Goal: Information Seeking & Learning: Check status

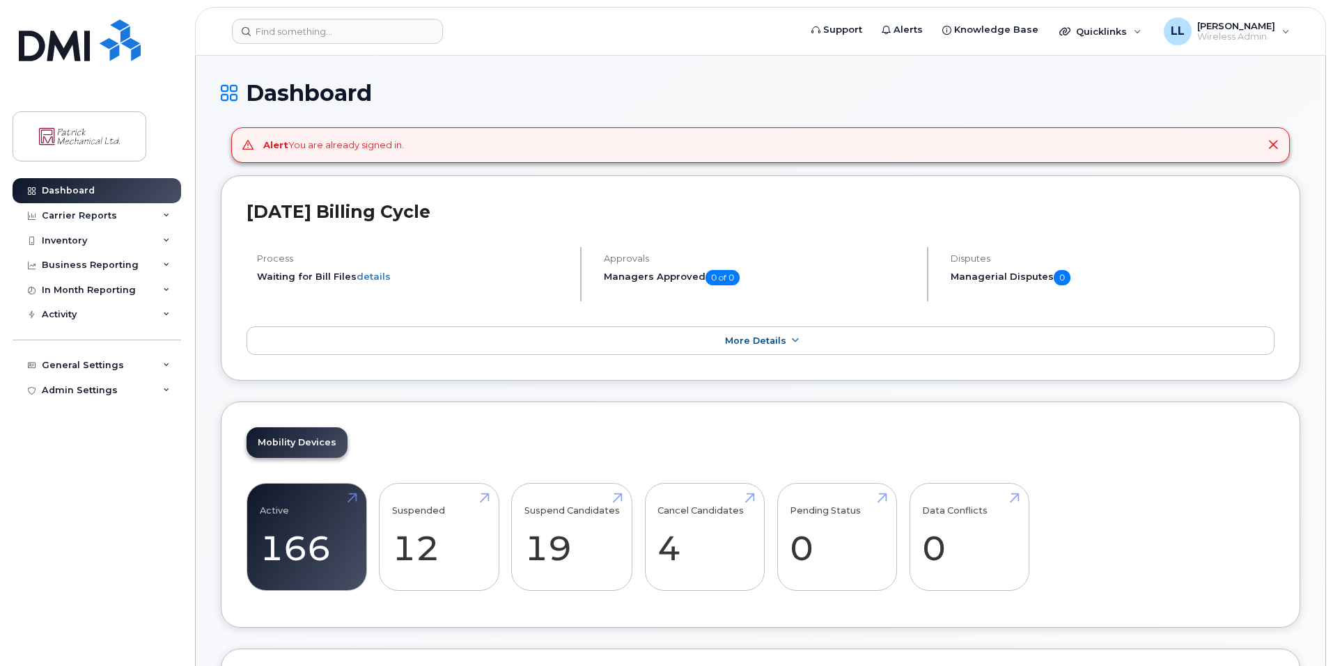
click at [441, 298] on div "Process Waiting for Bill Files details" at bounding box center [413, 274] width 335 height 54
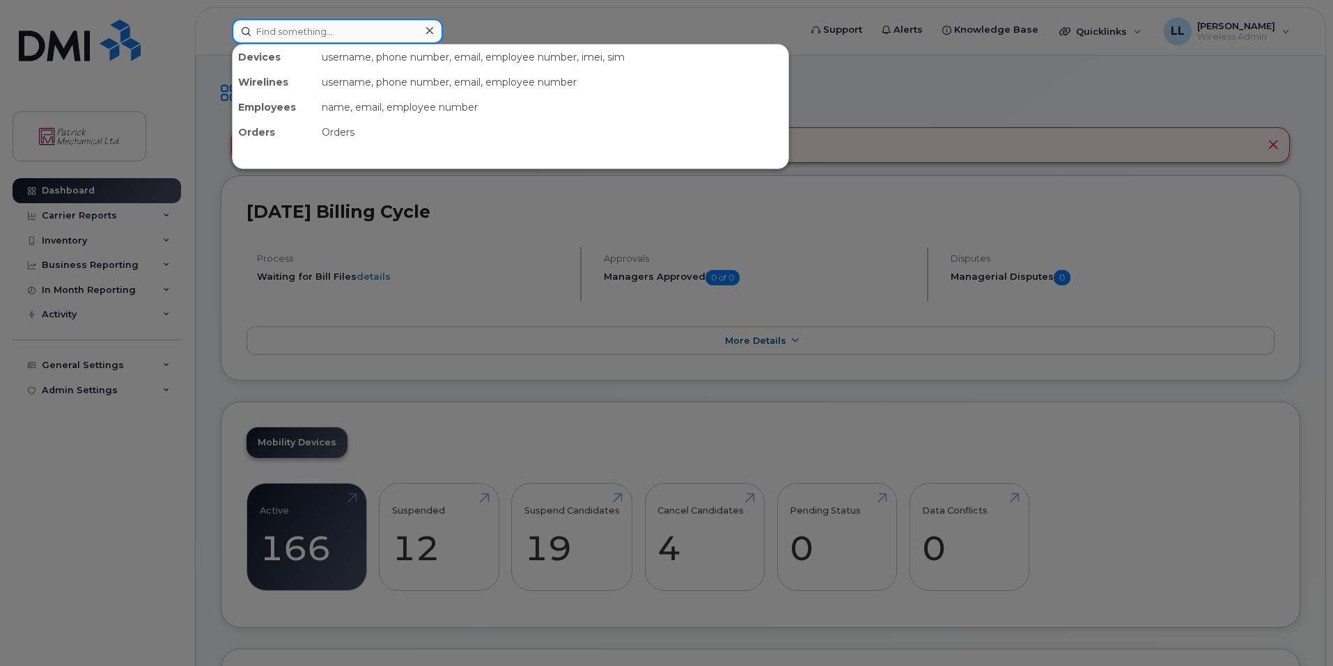
click at [359, 27] on input at bounding box center [337, 31] width 211 height 25
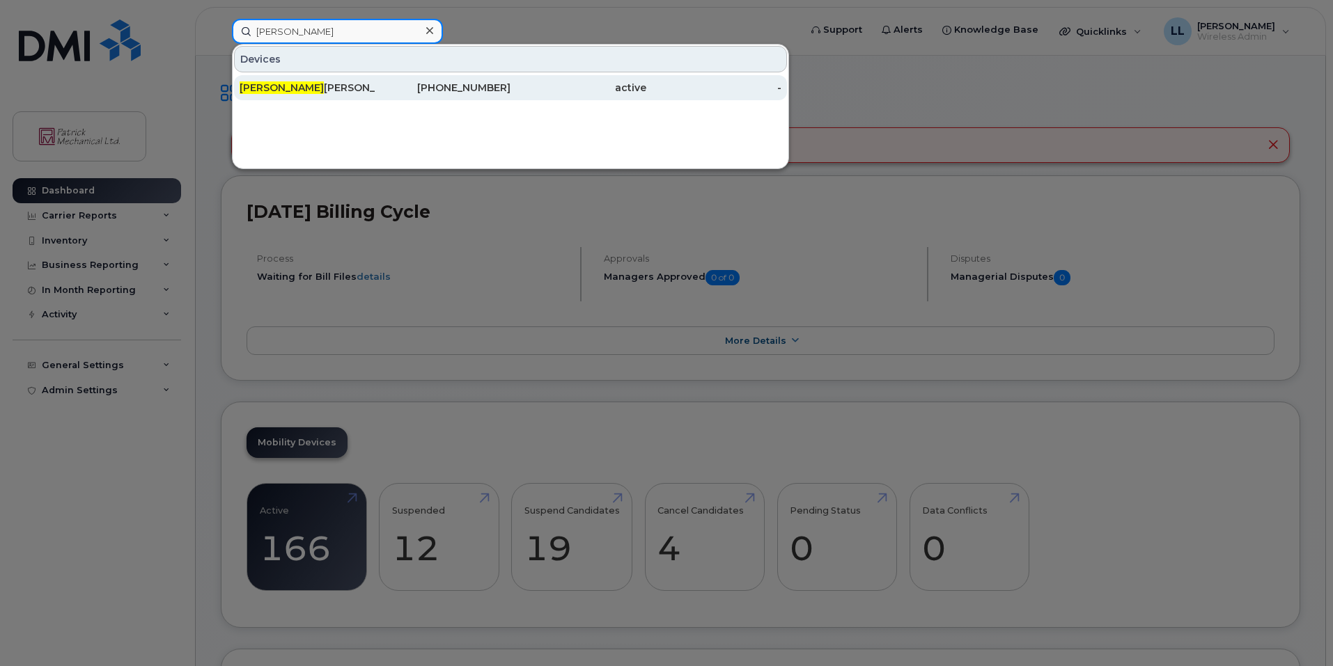
type input "[PERSON_NAME]"
click at [300, 93] on div "[PERSON_NAME] [PERSON_NAME]" at bounding box center [308, 88] width 136 height 14
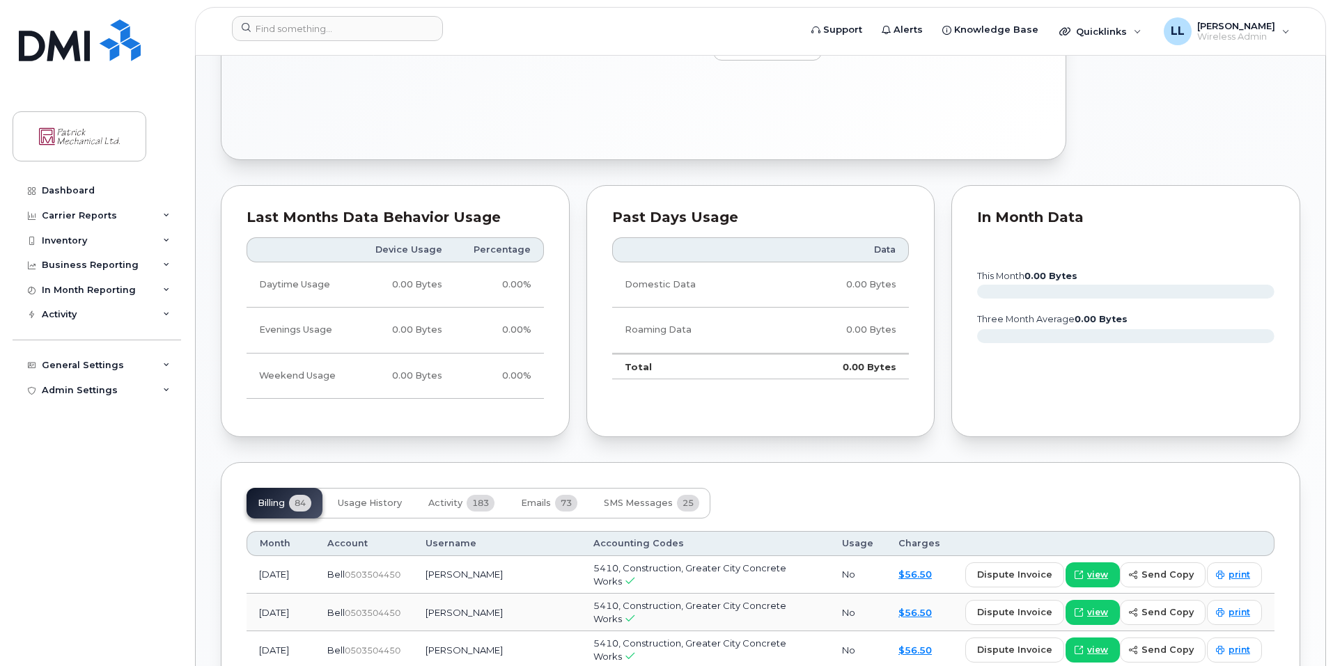
scroll to position [835, 0]
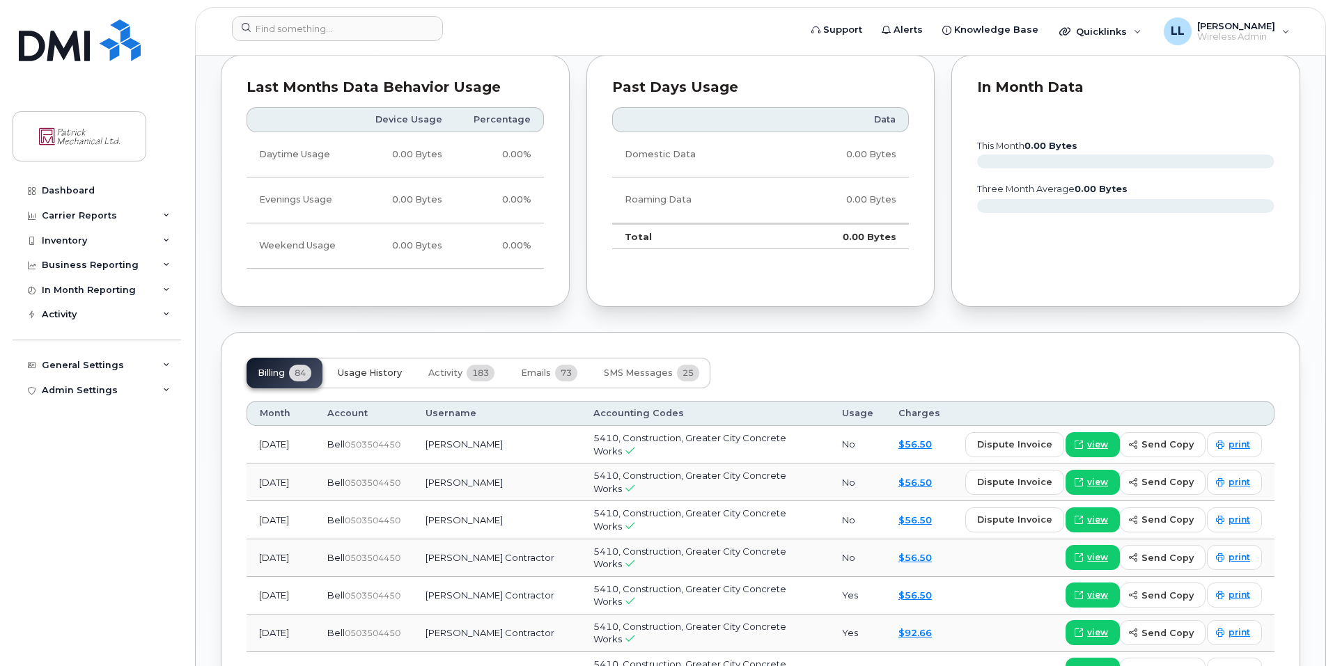
click at [404, 373] on button "Usage History" at bounding box center [370, 373] width 86 height 31
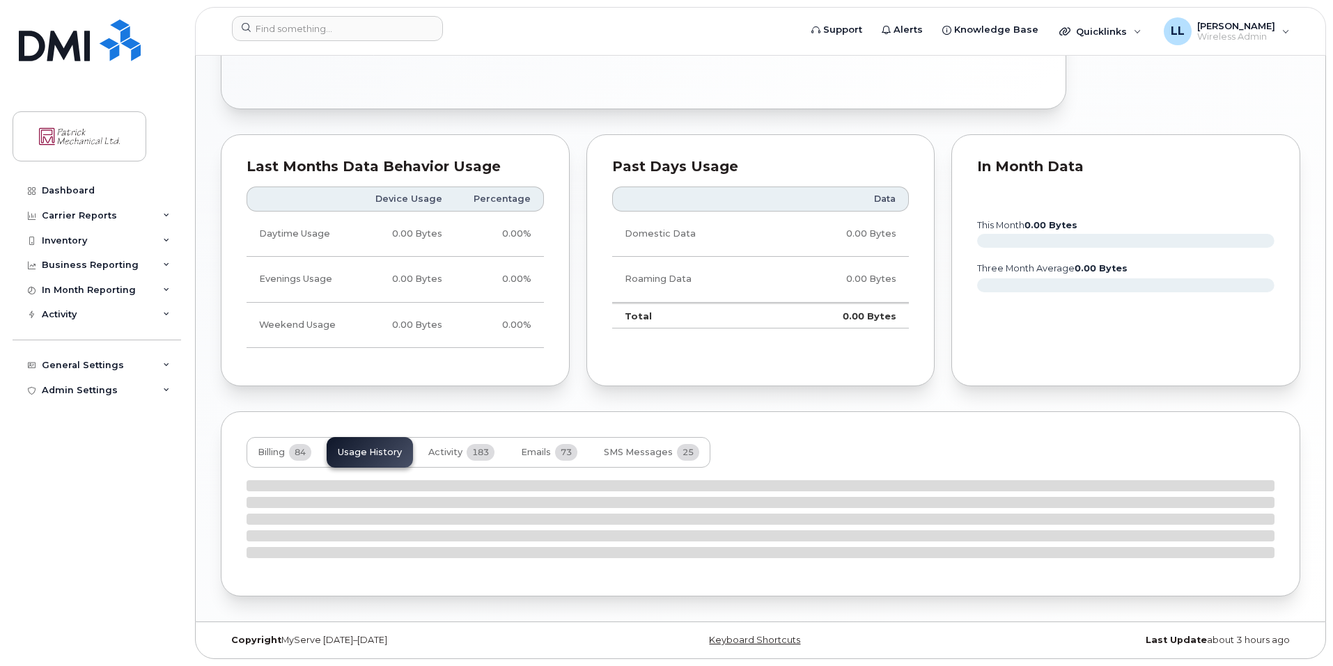
click at [448, 375] on div "Last Months Data Behavior Usage Device Usage Percentage Daytime Usage 0.00 Byte…" at bounding box center [395, 260] width 349 height 252
click at [437, 441] on button "Activity 183" at bounding box center [461, 452] width 88 height 31
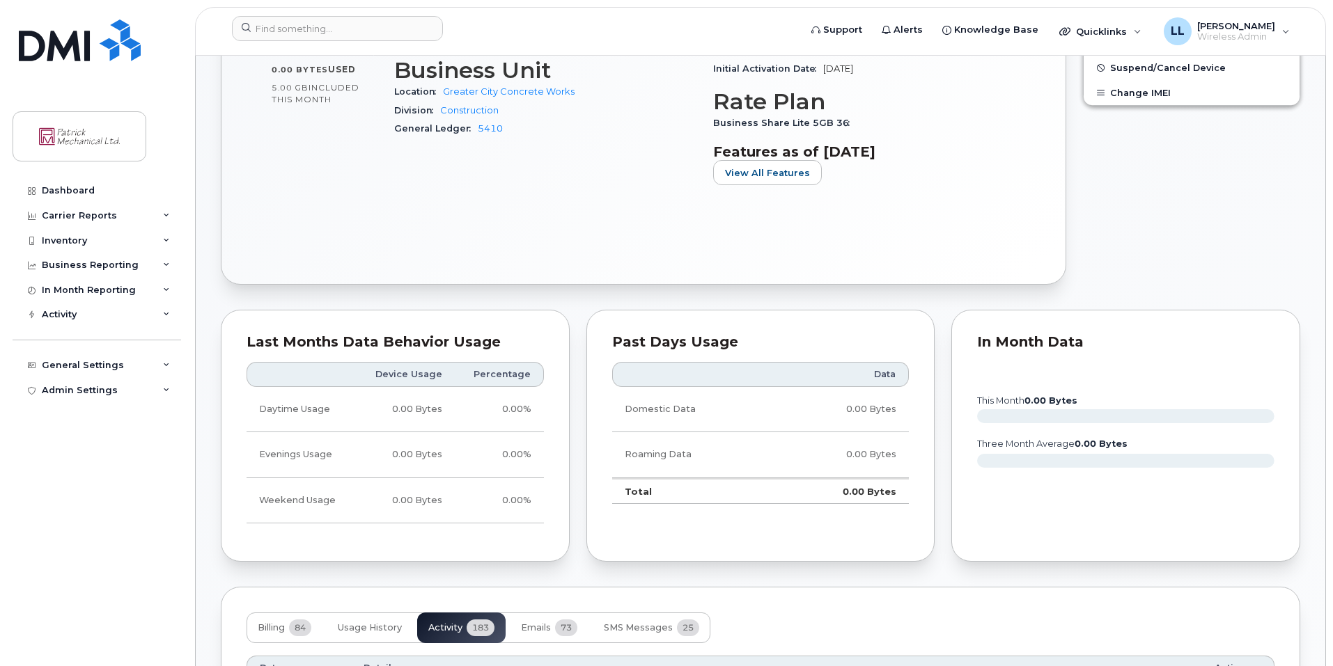
scroll to position [657, 0]
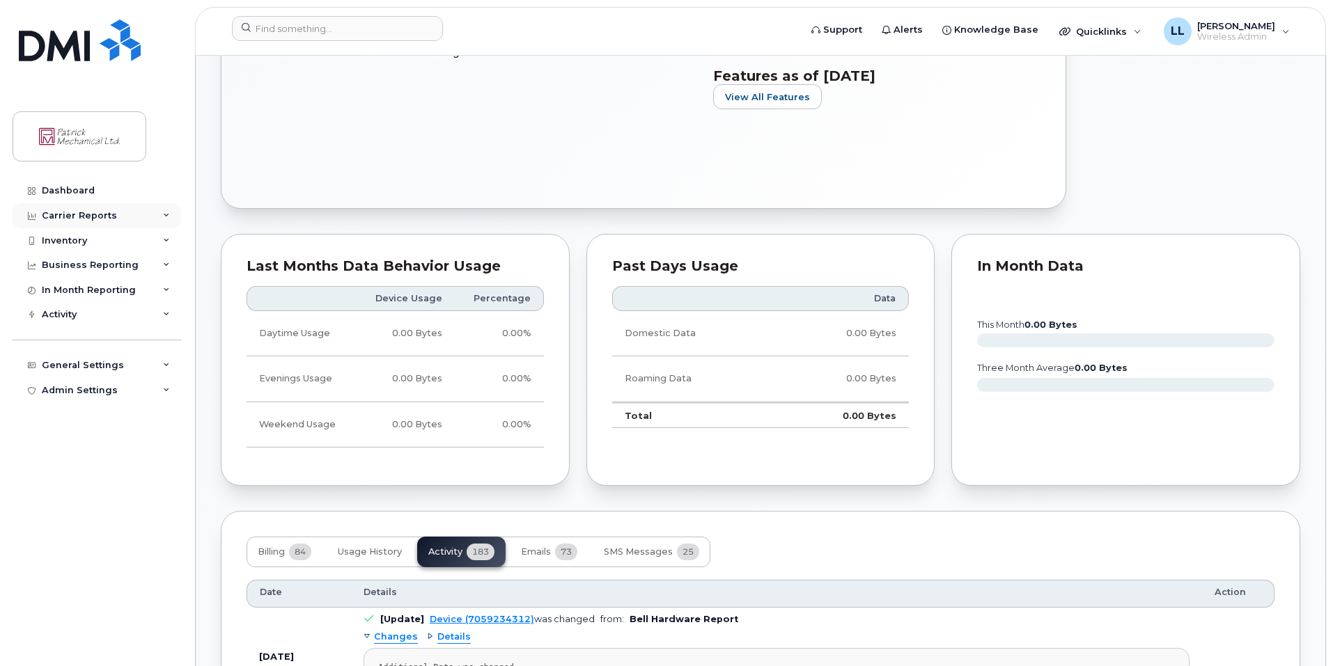
click at [170, 219] on div "Carrier Reports" at bounding box center [97, 215] width 168 height 25
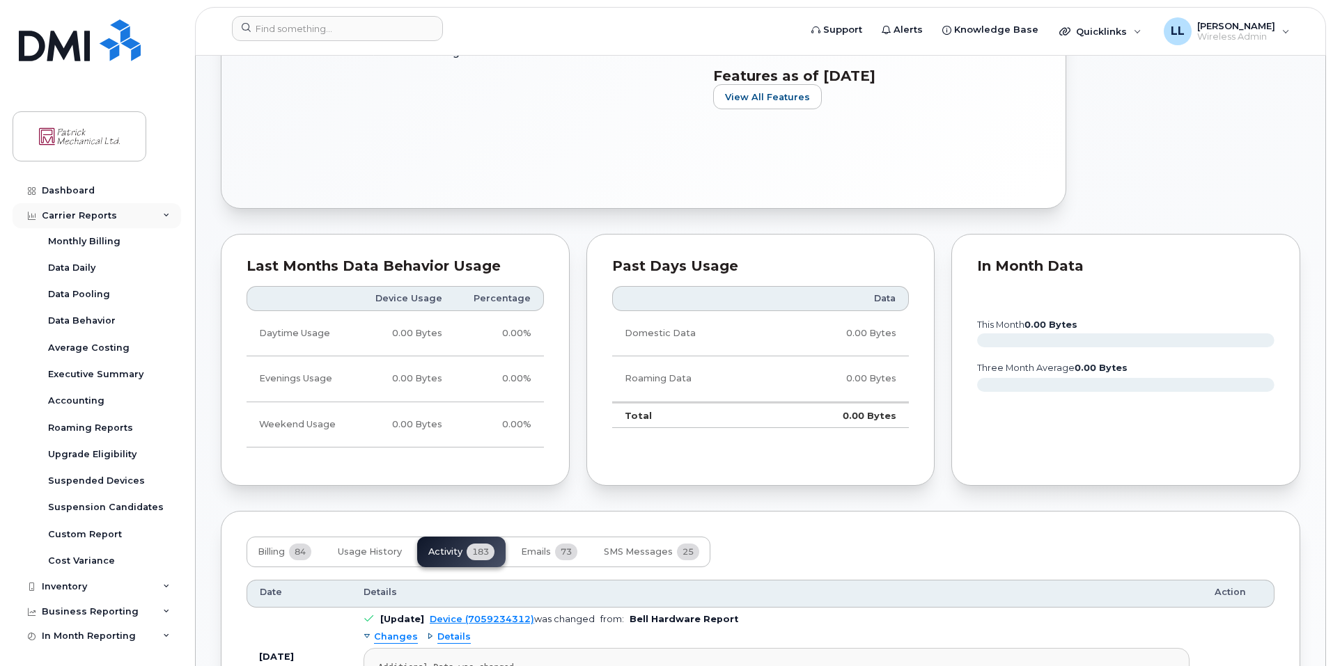
click at [170, 219] on div "Carrier Reports" at bounding box center [97, 215] width 168 height 25
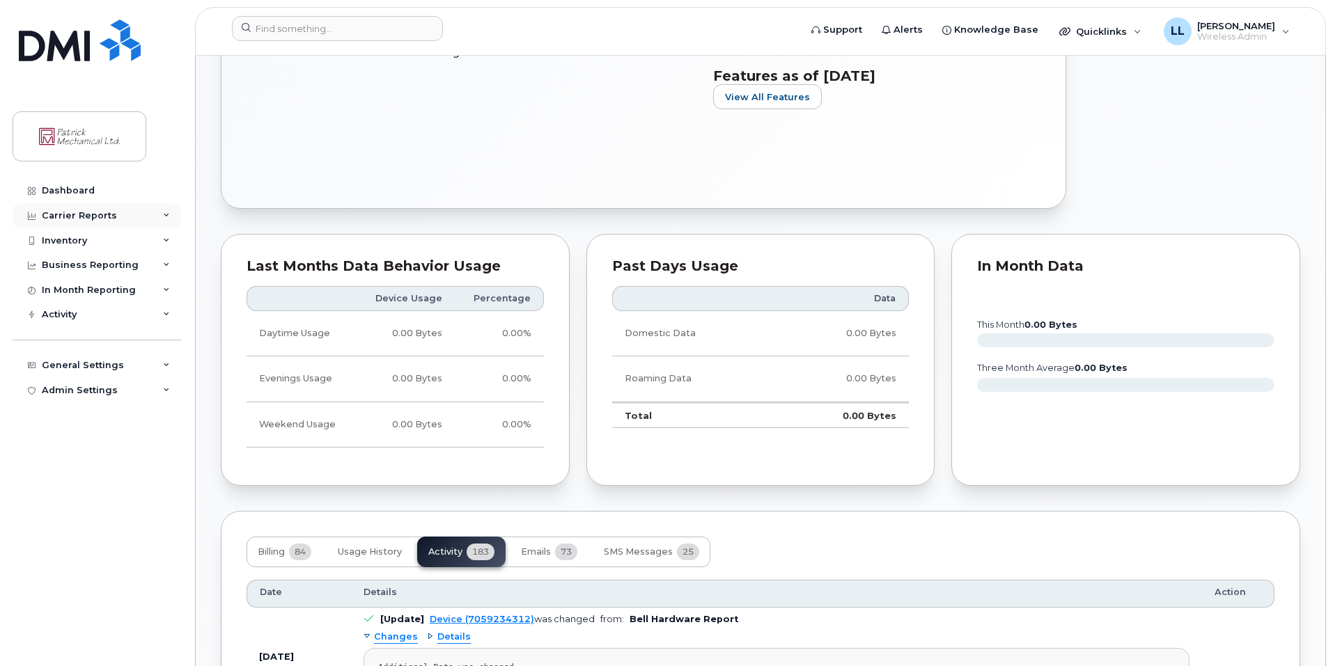
click at [157, 218] on div "Carrier Reports" at bounding box center [97, 215] width 168 height 25
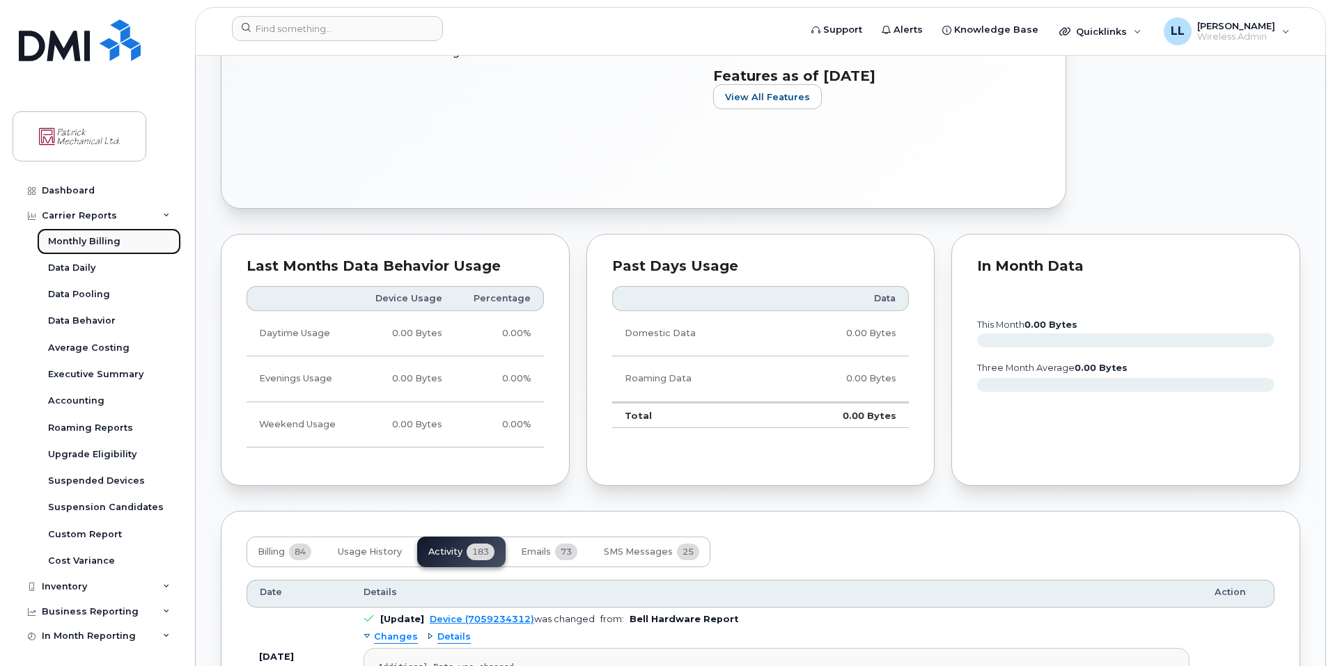
click at [116, 247] on div "Monthly Billing" at bounding box center [84, 241] width 72 height 13
click at [163, 216] on icon at bounding box center [166, 215] width 7 height 7
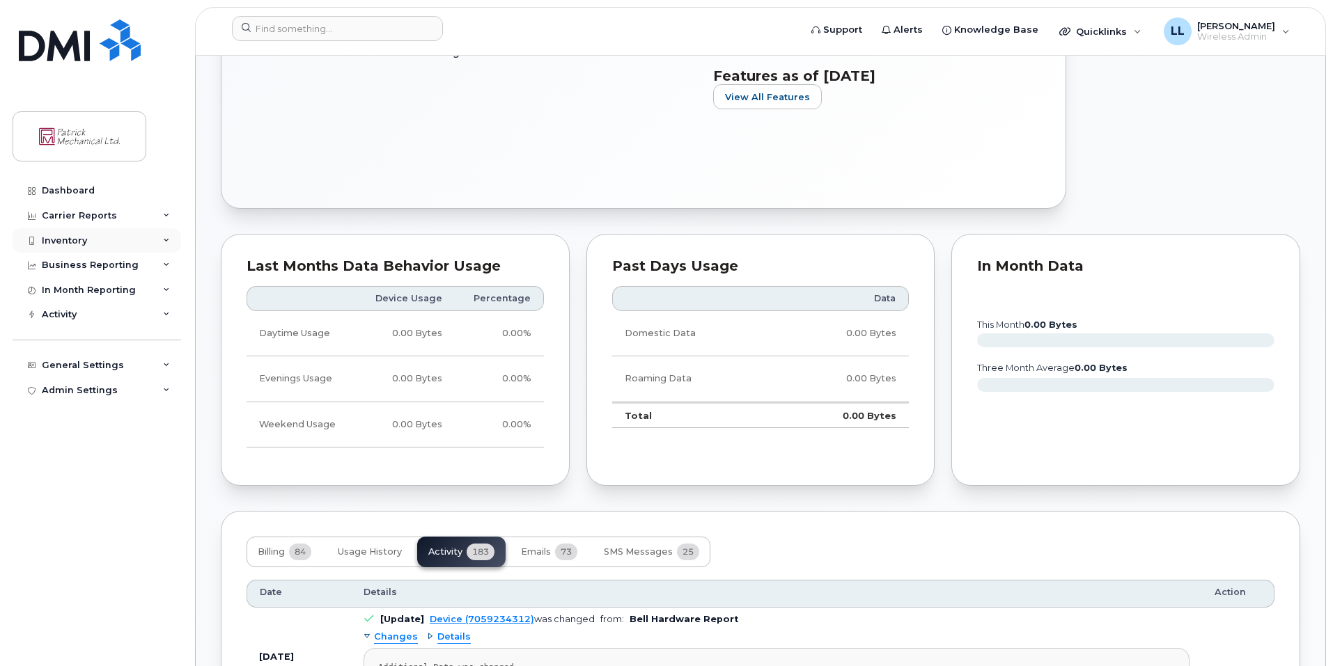
click at [167, 237] on icon at bounding box center [166, 240] width 7 height 7
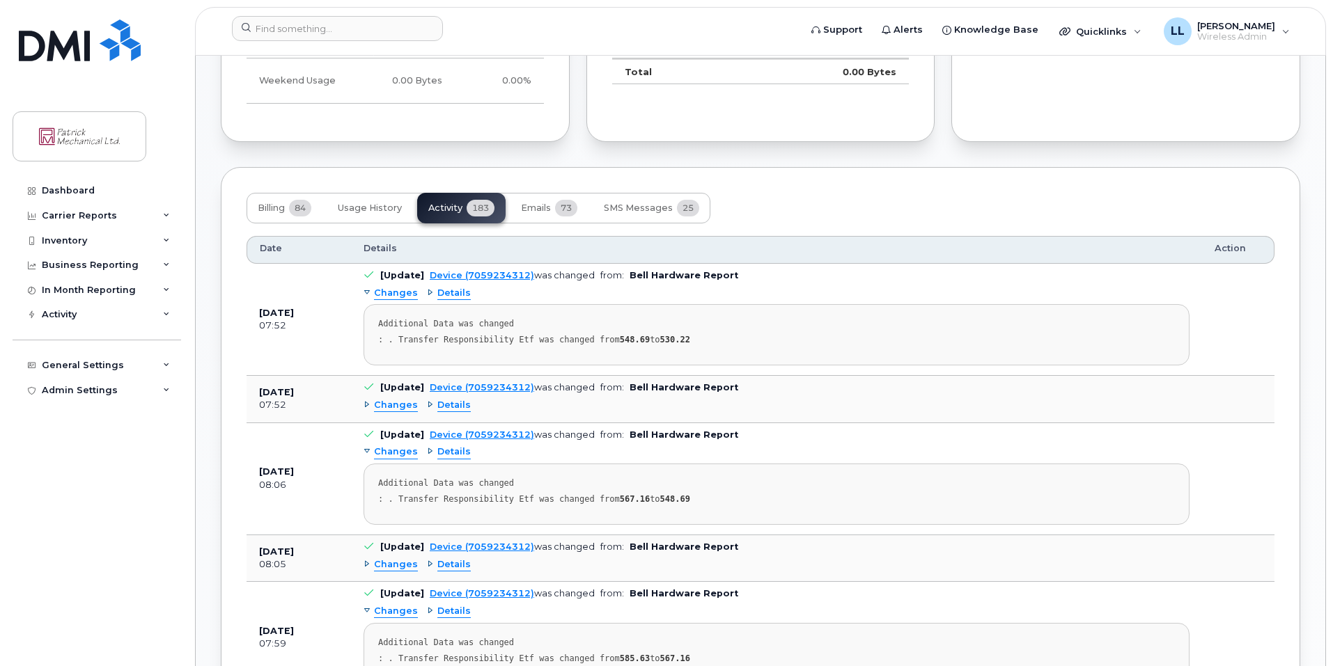
scroll to position [1005, 0]
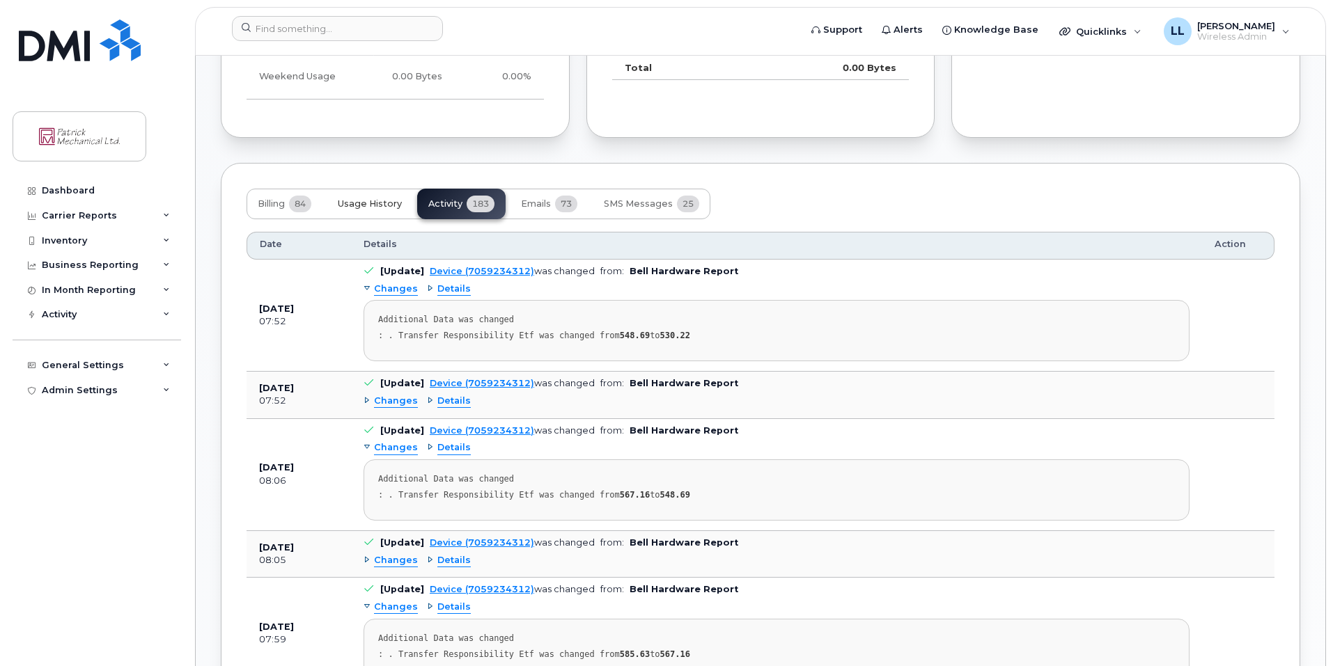
click at [372, 207] on span "Usage History" at bounding box center [370, 203] width 64 height 11
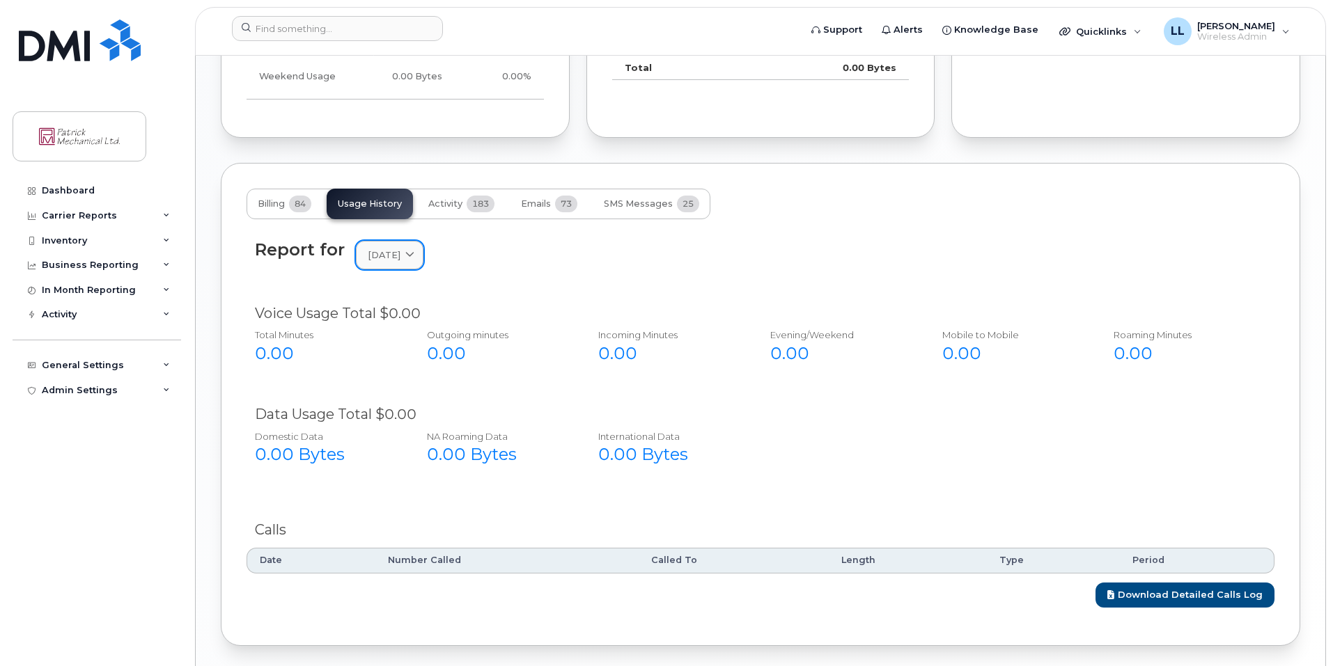
click at [416, 254] on span at bounding box center [409, 255] width 13 height 13
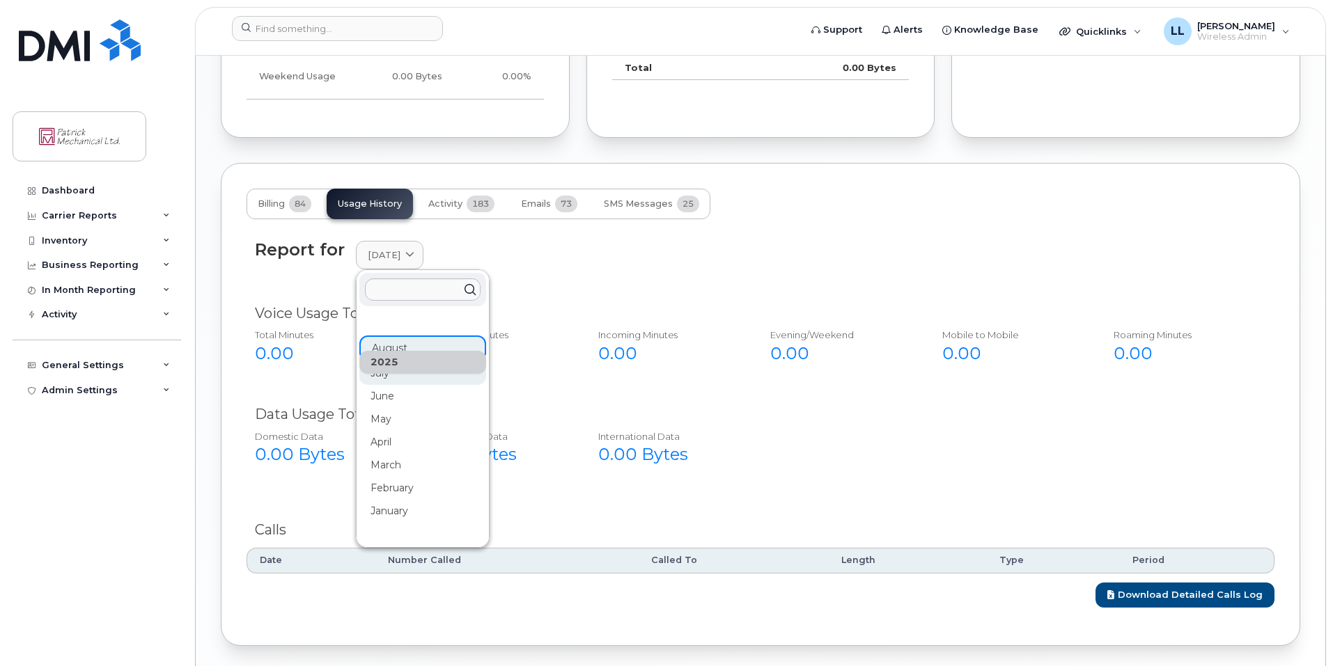
click at [395, 477] on div "July" at bounding box center [422, 488] width 127 height 23
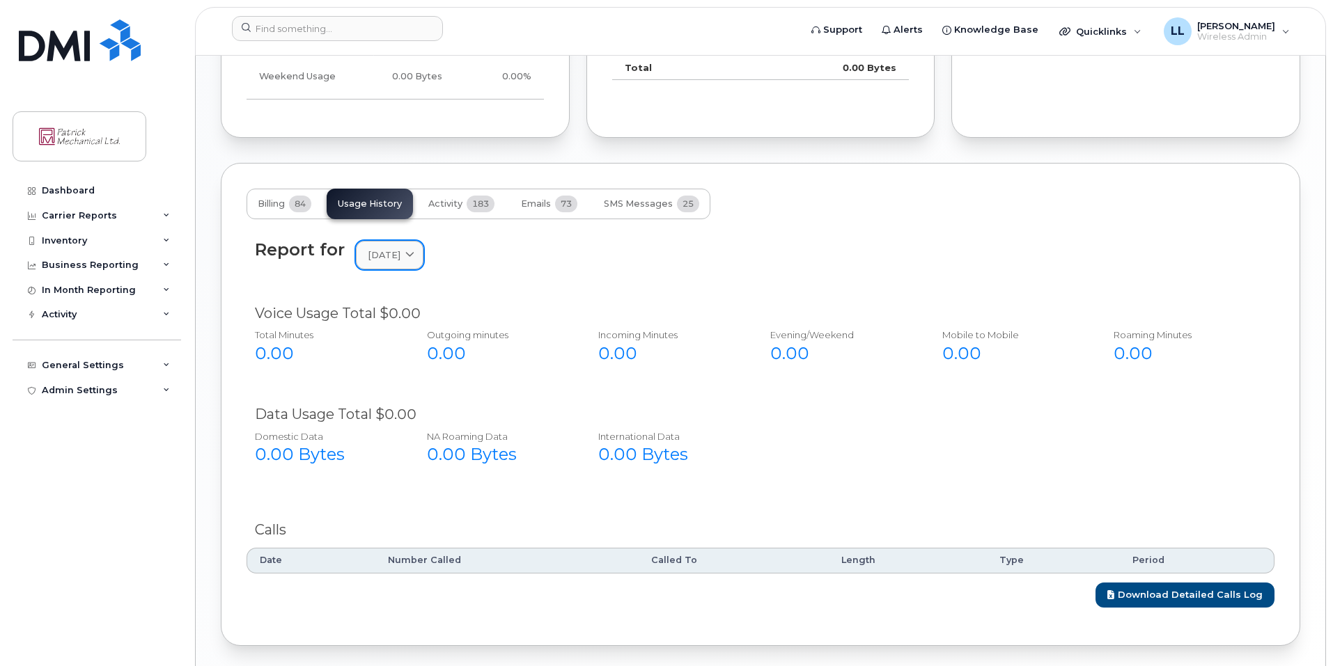
click at [414, 257] on icon at bounding box center [409, 255] width 9 height 9
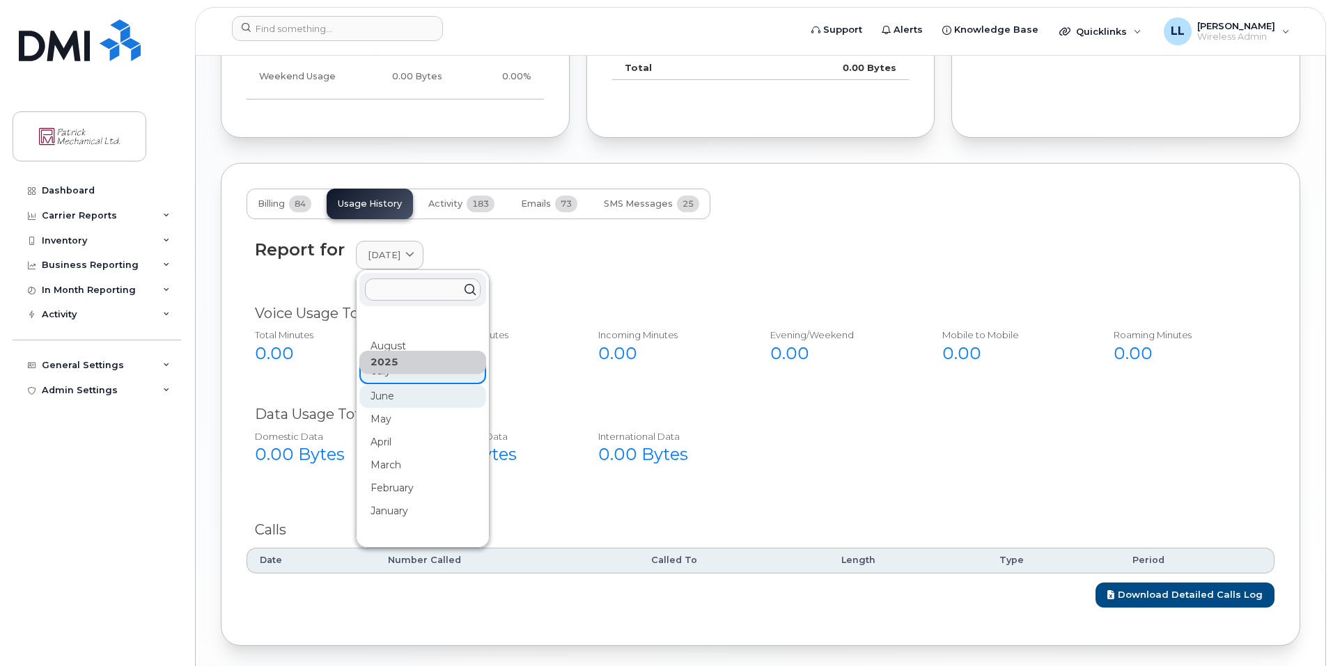
click at [393, 546] on div "June" at bounding box center [422, 557] width 127 height 23
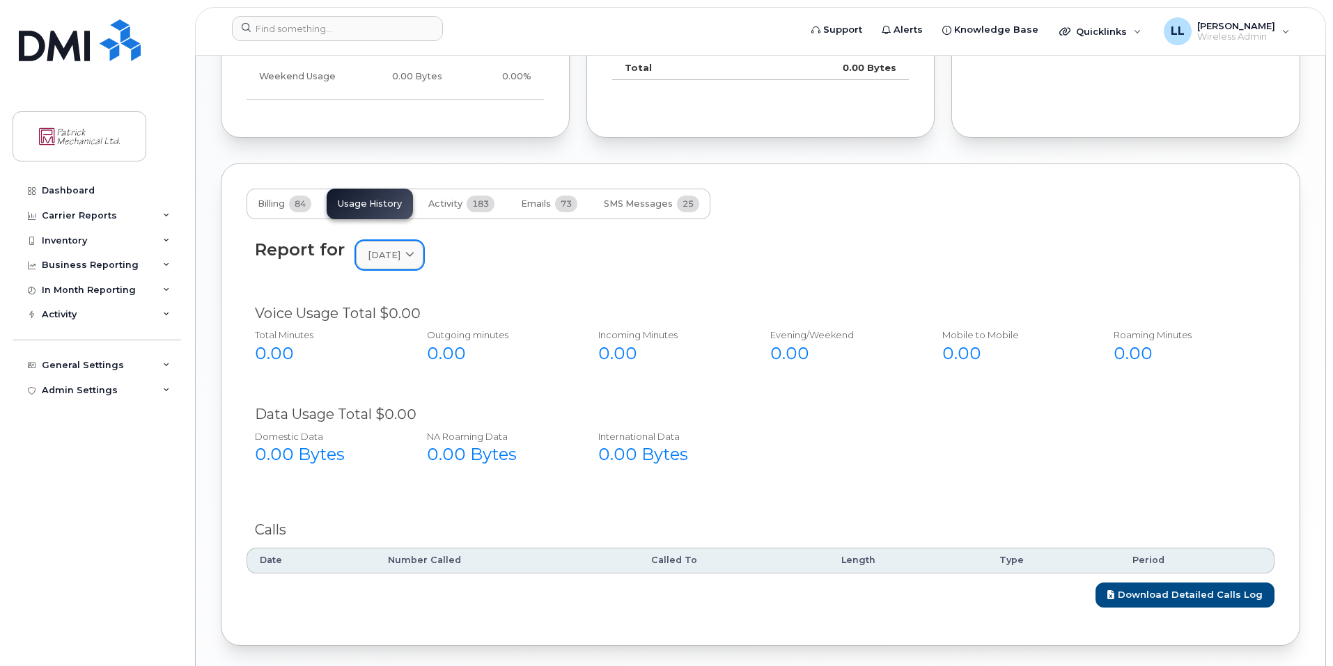
click at [400, 255] on span "June 2025" at bounding box center [384, 255] width 33 height 13
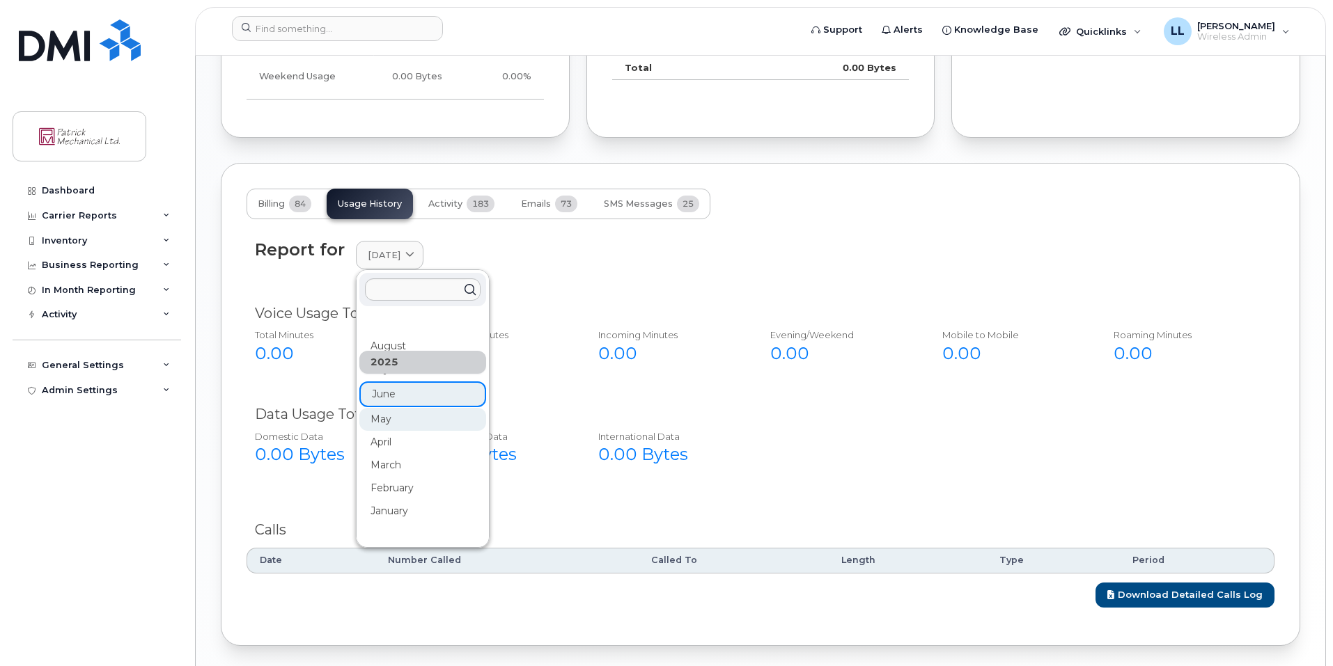
click at [388, 615] on div "May" at bounding box center [422, 626] width 127 height 23
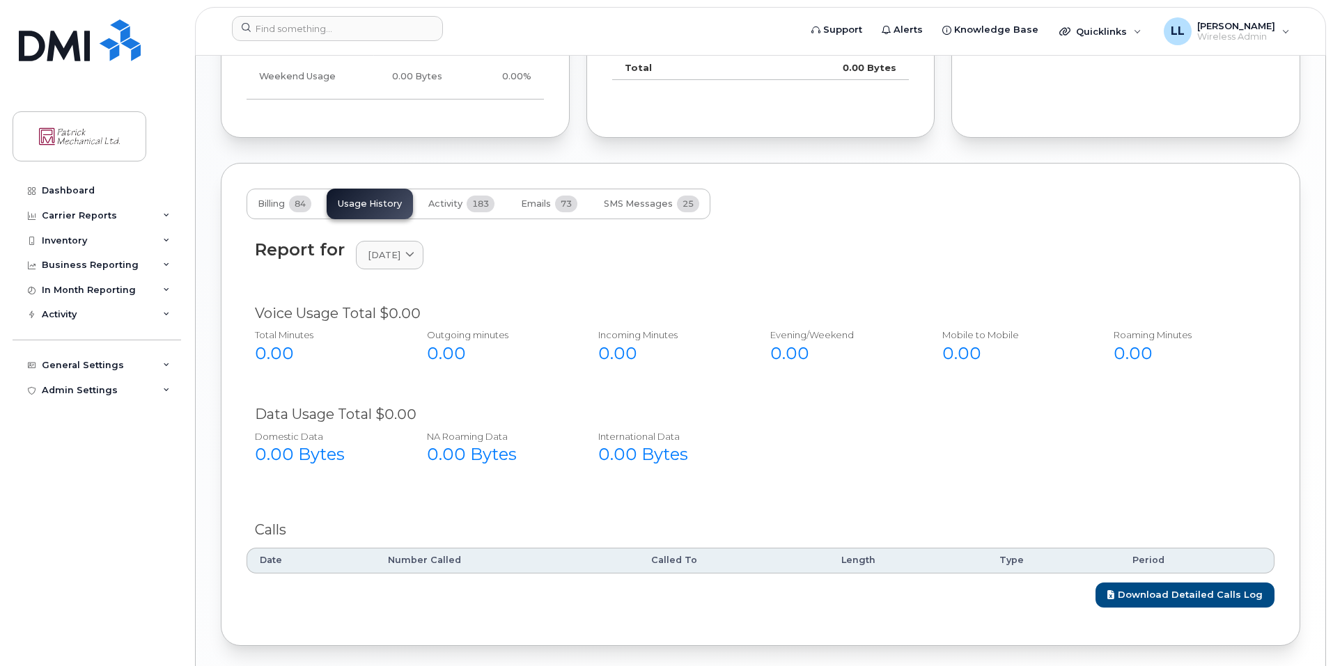
click at [392, 272] on div "Report for May 2025 2025 August July June May April March February January 2024…" at bounding box center [760, 263] width 1028 height 63
click at [403, 264] on link "May 2025" at bounding box center [390, 255] width 68 height 29
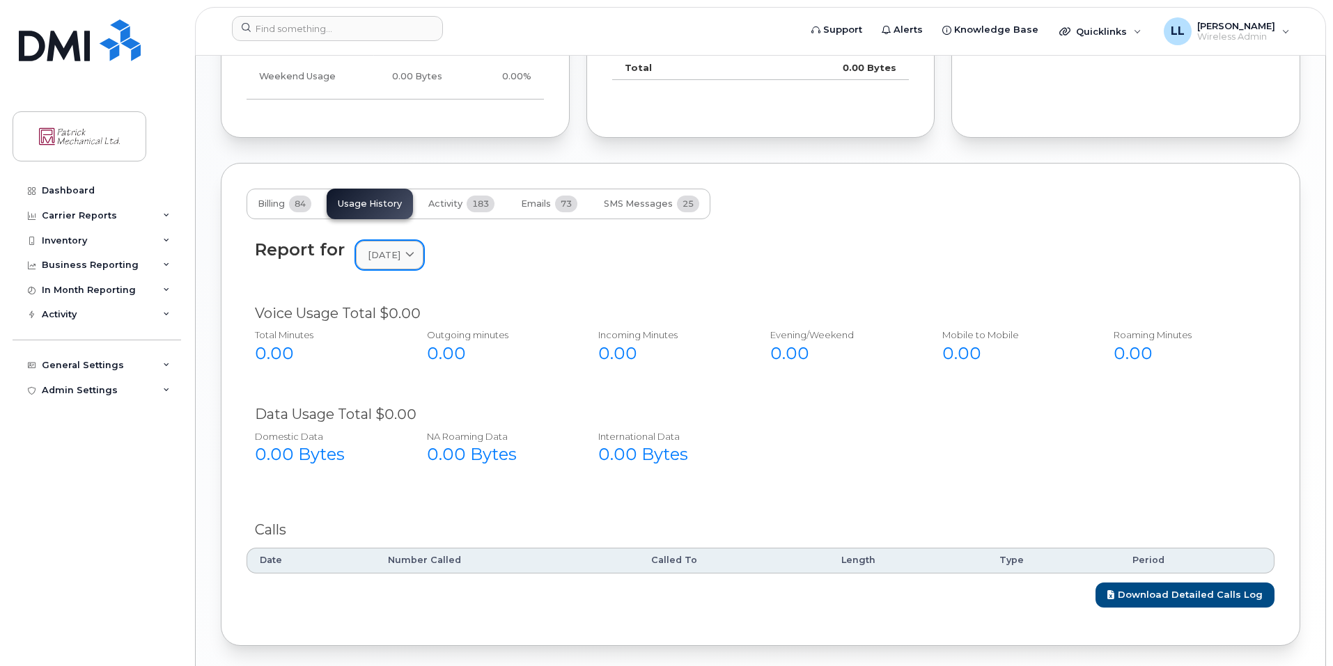
click at [423, 262] on link "April 2025" at bounding box center [390, 255] width 68 height 29
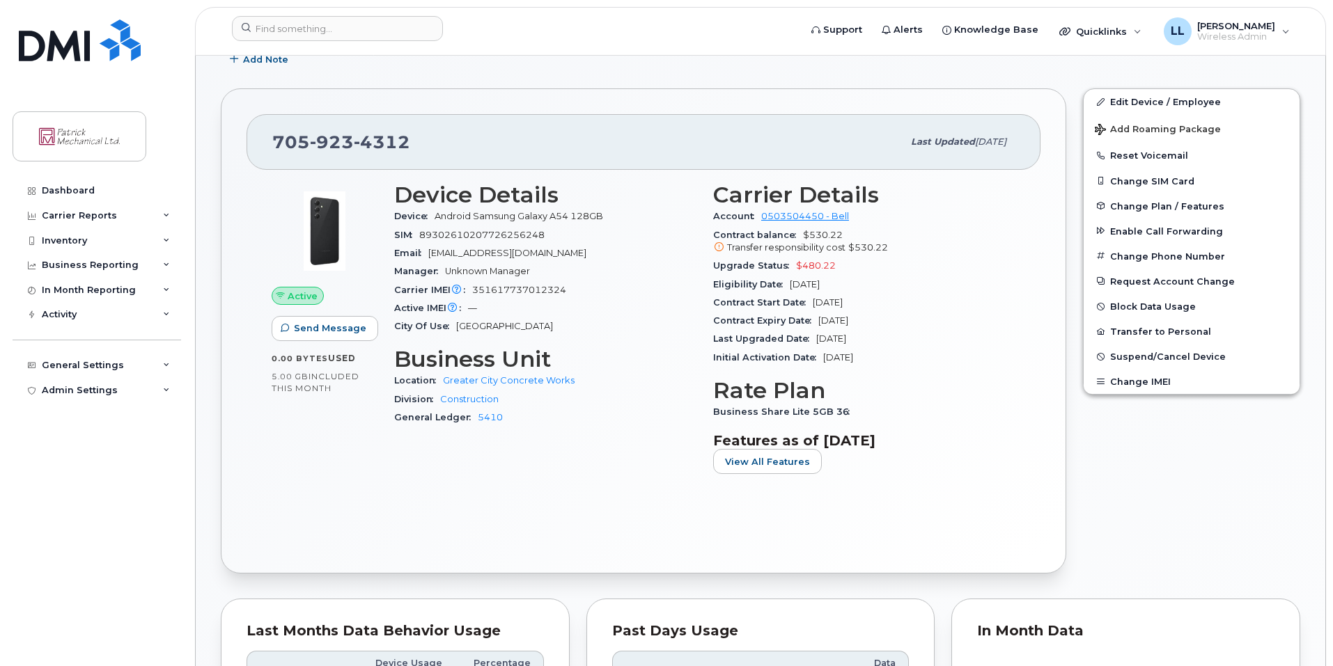
scroll to position [0, 0]
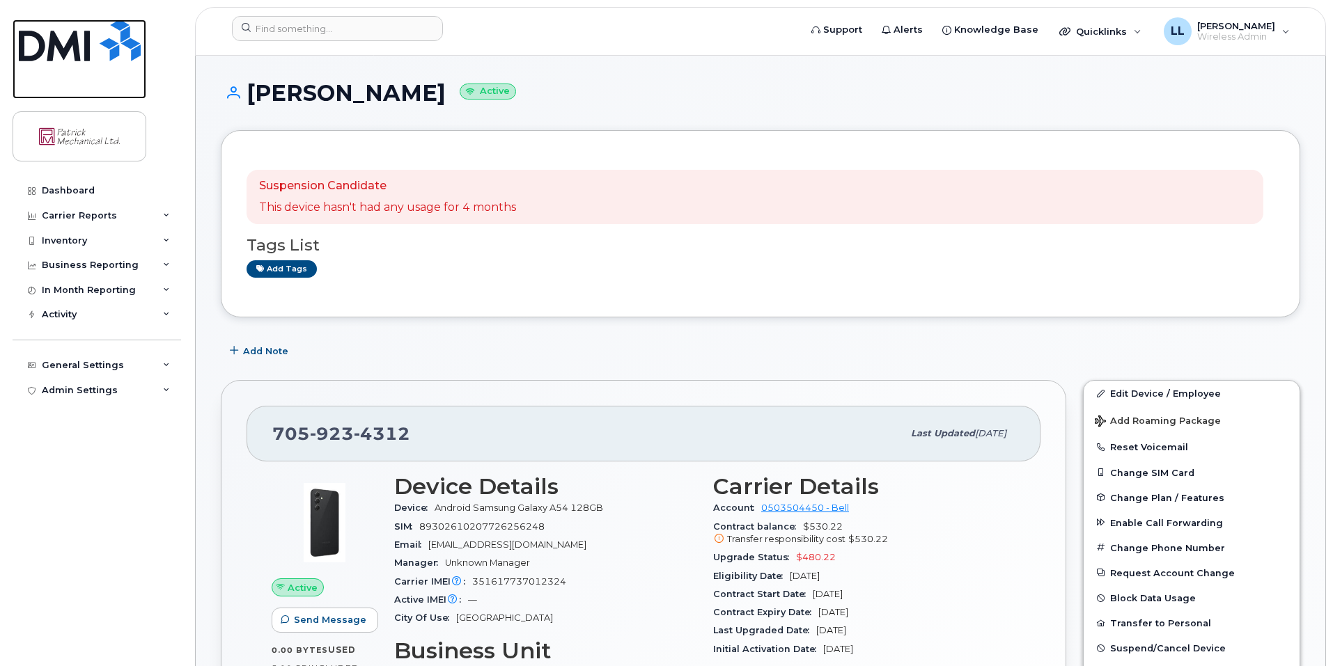
click at [79, 41] on img at bounding box center [80, 40] width 122 height 42
click at [599, 110] on div "Darrell Lee Active" at bounding box center [760, 105] width 1079 height 49
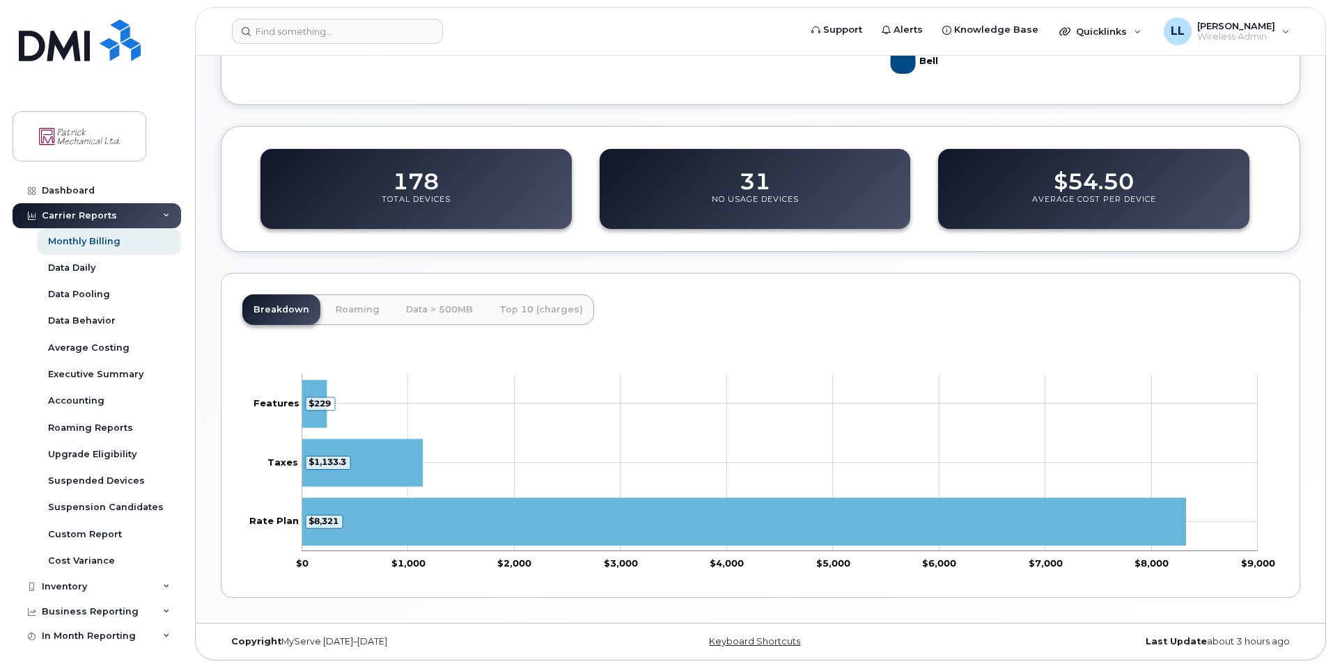
scroll to position [423, 0]
